Goal: Navigation & Orientation: Find specific page/section

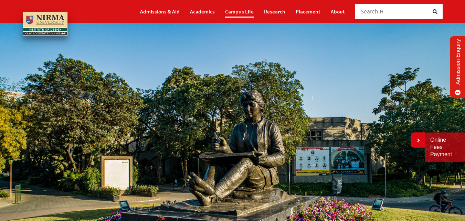
click at [233, 8] on link "Campus Life" at bounding box center [239, 12] width 29 height 12
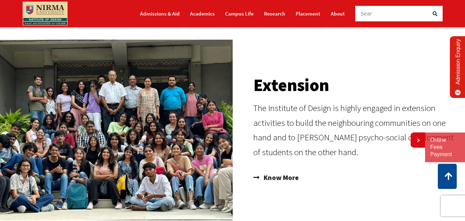
scroll to position [413, 0]
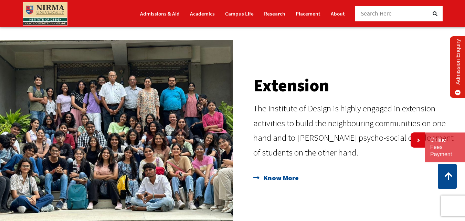
click at [271, 176] on span "Know More" at bounding box center [280, 178] width 37 height 12
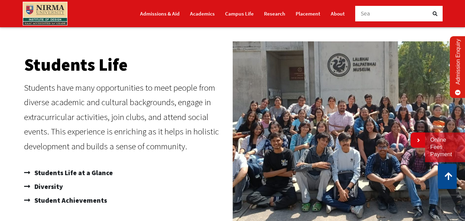
scroll to position [207, 0]
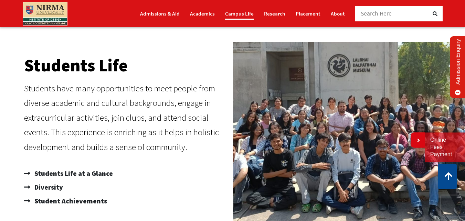
click at [244, 12] on link "Campus Life" at bounding box center [239, 14] width 29 height 12
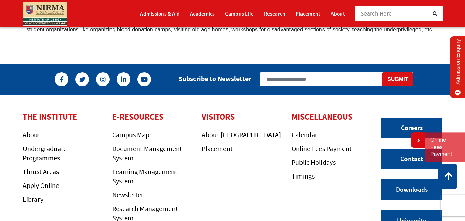
scroll to position [448, 0]
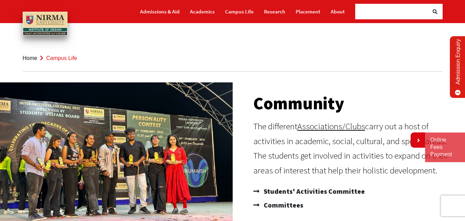
click at [49, 14] on img at bounding box center [45, 24] width 45 height 24
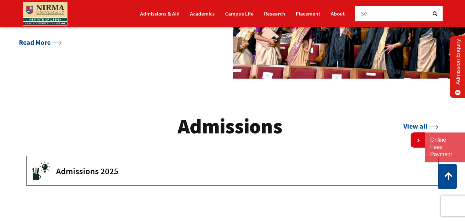
scroll to position [861, 0]
